Goal: Task Accomplishment & Management: Manage account settings

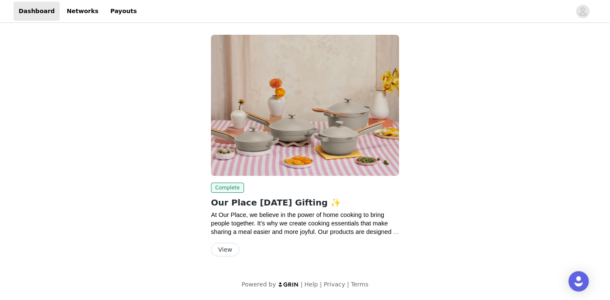
click at [226, 250] on button "View" at bounding box center [225, 250] width 28 height 14
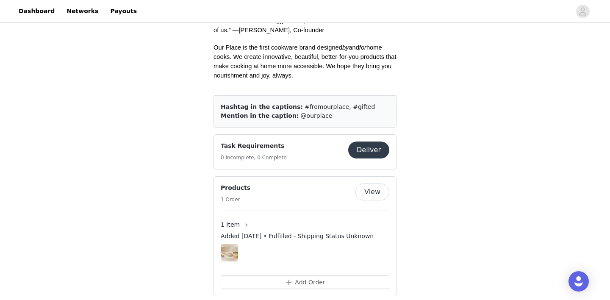
scroll to position [292, 0]
click at [334, 231] on span "Added [DATE] • Fulfilled - Shipping Status Unknown" at bounding box center [297, 235] width 153 height 9
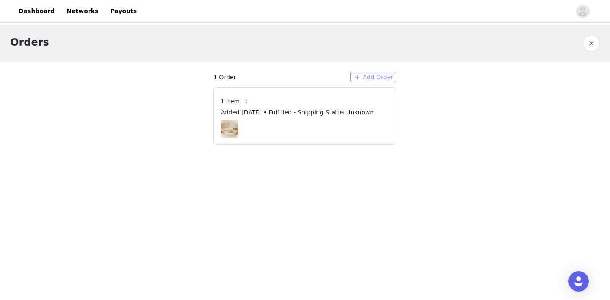
click at [366, 77] on button "Add Order" at bounding box center [373, 77] width 46 height 10
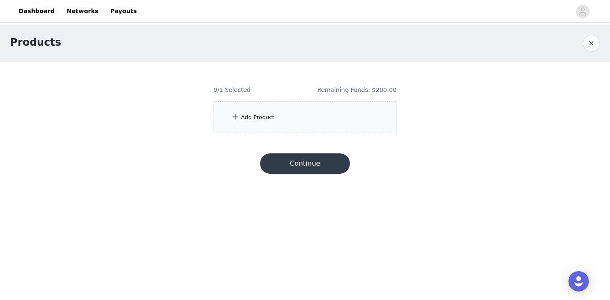
click at [308, 123] on div "Add Product" at bounding box center [305, 117] width 183 height 32
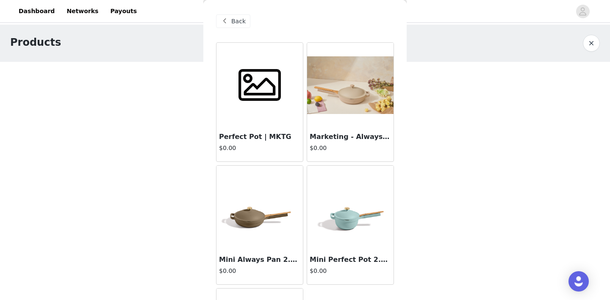
click at [351, 120] on div at bounding box center [350, 85] width 86 height 85
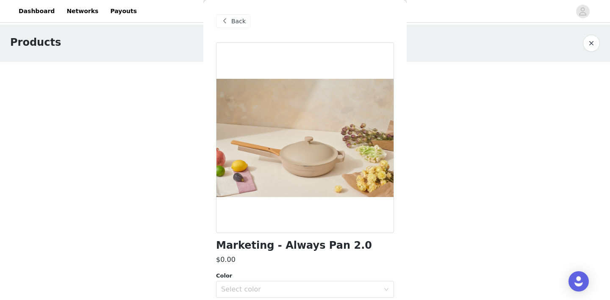
scroll to position [33, 0]
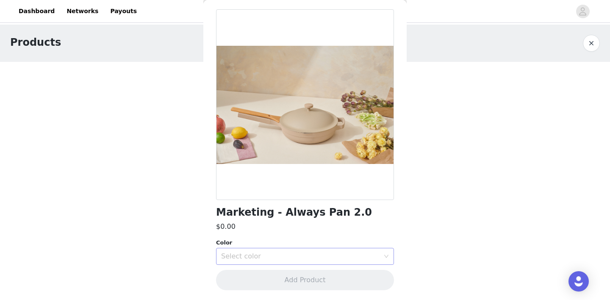
click at [267, 257] on div "Select color" at bounding box center [300, 256] width 158 height 8
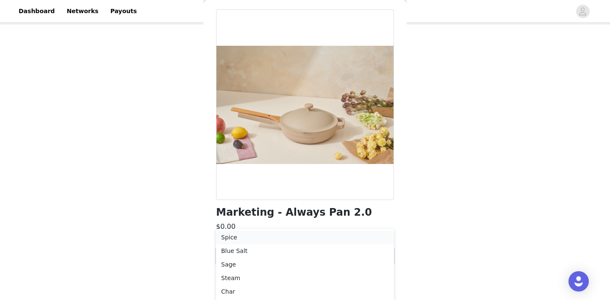
scroll to position [37, 0]
click at [250, 237] on li "Spice" at bounding box center [305, 238] width 178 height 14
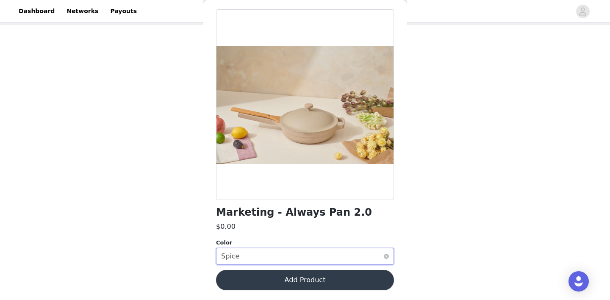
scroll to position [0, 0]
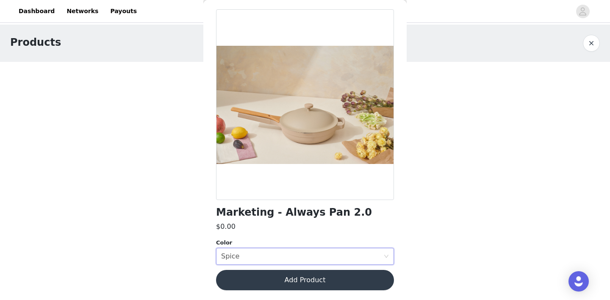
click at [257, 274] on button "Add Product" at bounding box center [305, 280] width 178 height 20
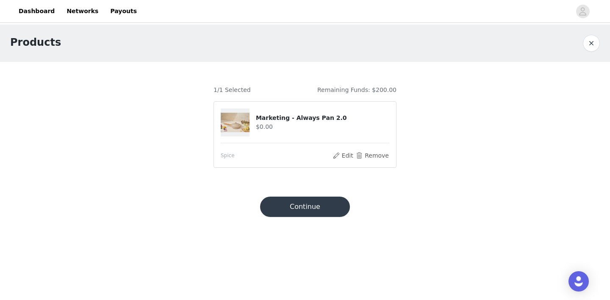
click at [314, 204] on button "Continue" at bounding box center [305, 207] width 90 height 20
click at [324, 213] on button "Continue" at bounding box center [305, 207] width 90 height 20
click at [347, 156] on button "Edit" at bounding box center [343, 155] width 22 height 10
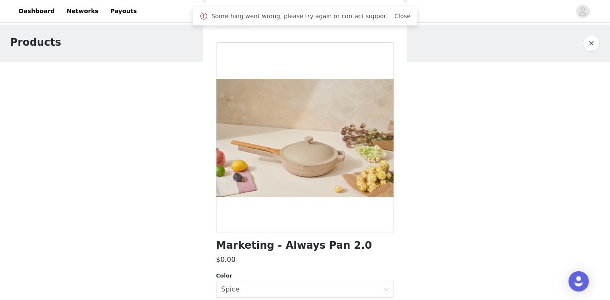
scroll to position [33, 0]
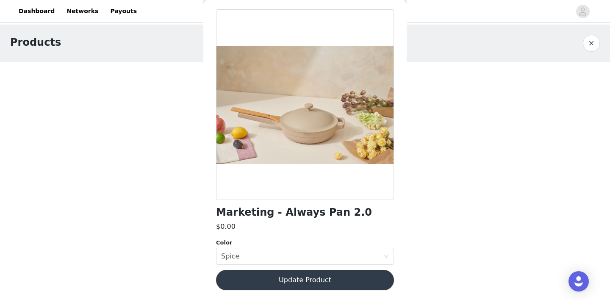
click at [289, 282] on button "Update Product" at bounding box center [305, 280] width 178 height 20
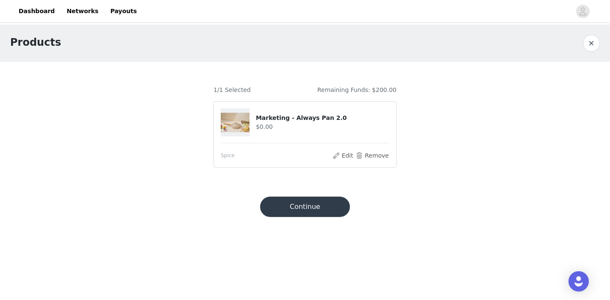
click at [304, 208] on button "Continue" at bounding box center [305, 207] width 90 height 20
click at [37, 6] on link "Dashboard" at bounding box center [37, 11] width 46 height 19
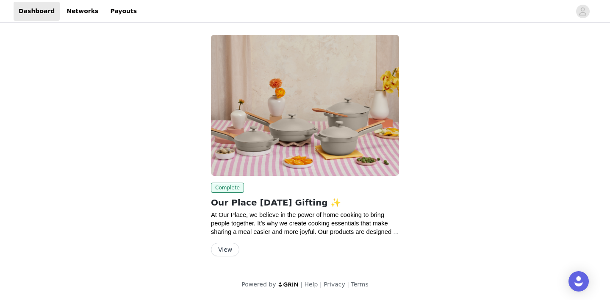
click at [227, 248] on button "View" at bounding box center [225, 250] width 28 height 14
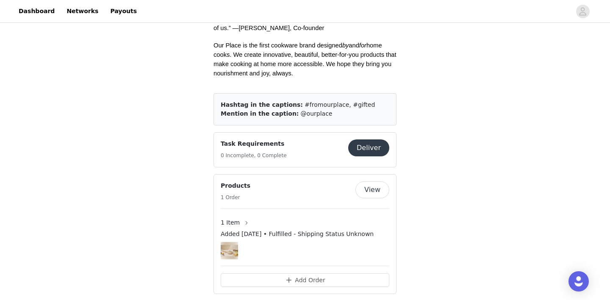
scroll to position [304, 0]
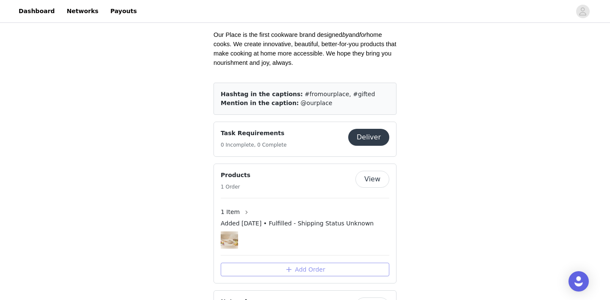
click at [301, 263] on button "Add Order" at bounding box center [305, 270] width 169 height 14
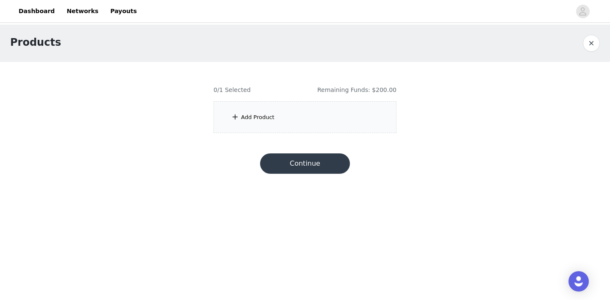
click at [279, 107] on div "Add Product" at bounding box center [305, 117] width 183 height 32
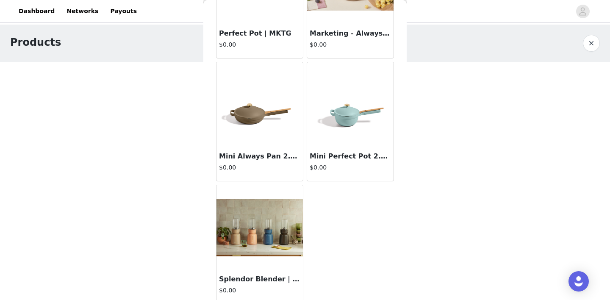
scroll to position [105, 0]
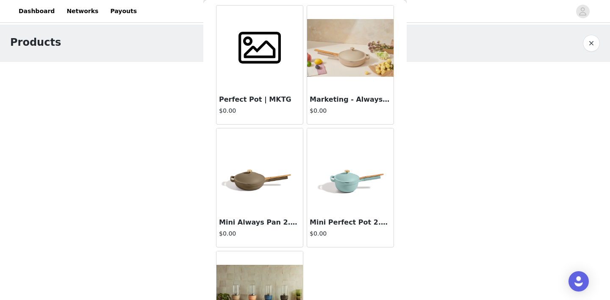
click at [353, 77] on div at bounding box center [350, 48] width 86 height 85
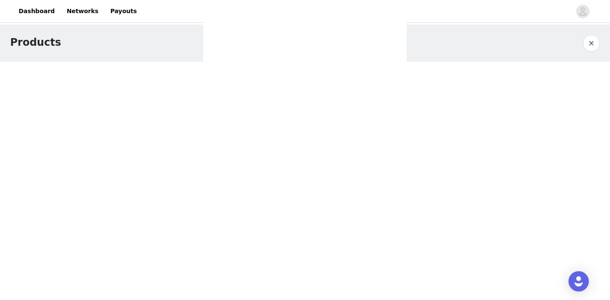
scroll to position [33, 0]
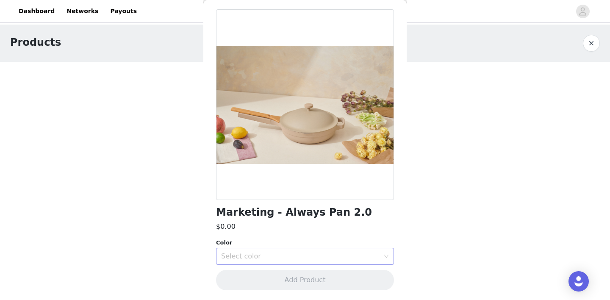
click at [303, 255] on div "Select color" at bounding box center [300, 256] width 158 height 8
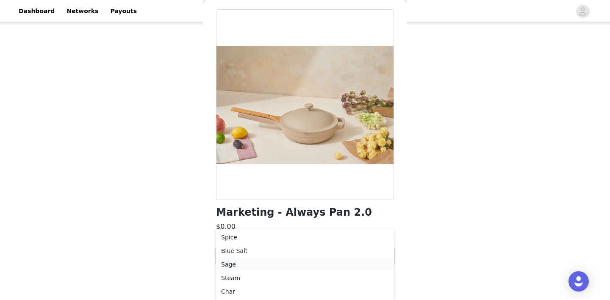
click at [275, 264] on li "Sage" at bounding box center [305, 265] width 178 height 14
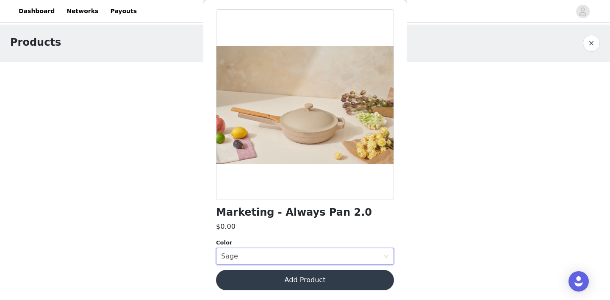
scroll to position [0, 0]
click at [257, 286] on button "Add Product" at bounding box center [305, 280] width 178 height 20
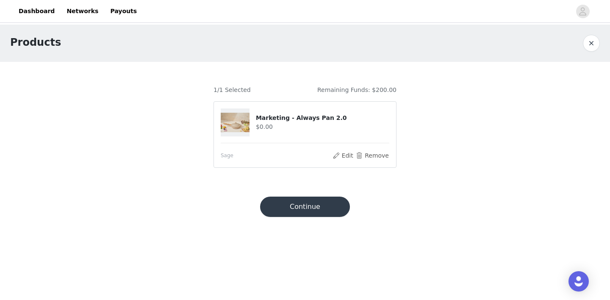
click at [302, 217] on footer "Continue" at bounding box center [305, 206] width 110 height 41
click at [300, 205] on button "Continue" at bounding box center [305, 207] width 90 height 20
click at [584, 8] on icon "avatar" at bounding box center [583, 11] width 7 height 8
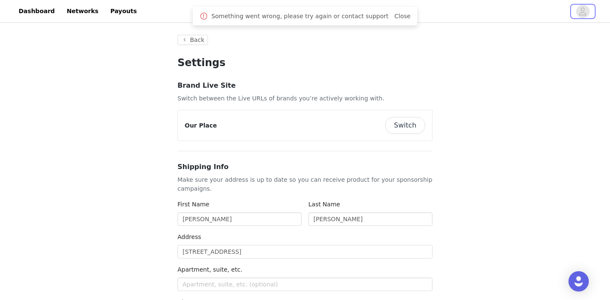
type input "+1 ([GEOGRAPHIC_DATA])"
click at [412, 123] on button "Switch" at bounding box center [405, 125] width 40 height 17
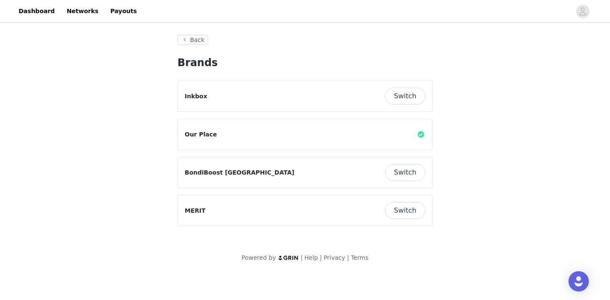
click at [402, 97] on button "Switch" at bounding box center [405, 96] width 40 height 17
